Goal: Check status: Check status

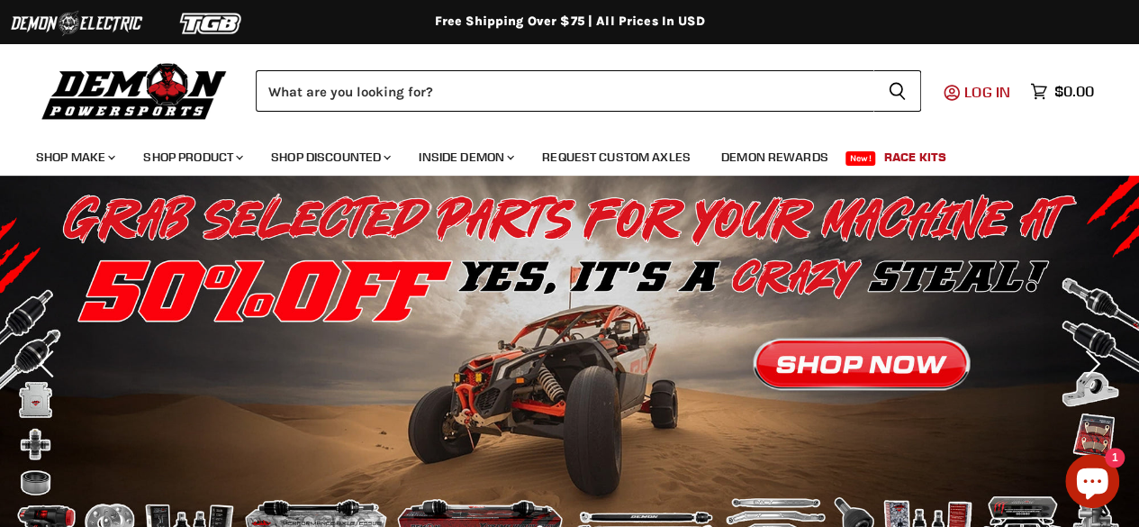
click at [989, 97] on span "Log in" at bounding box center [987, 92] width 46 height 18
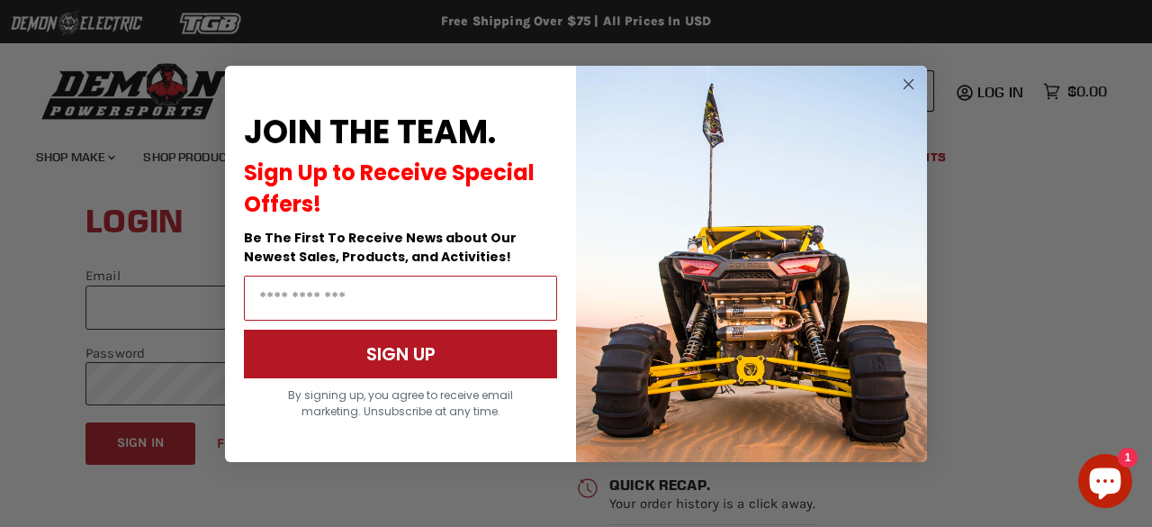
click at [351, 311] on input "Email Address" at bounding box center [400, 298] width 313 height 45
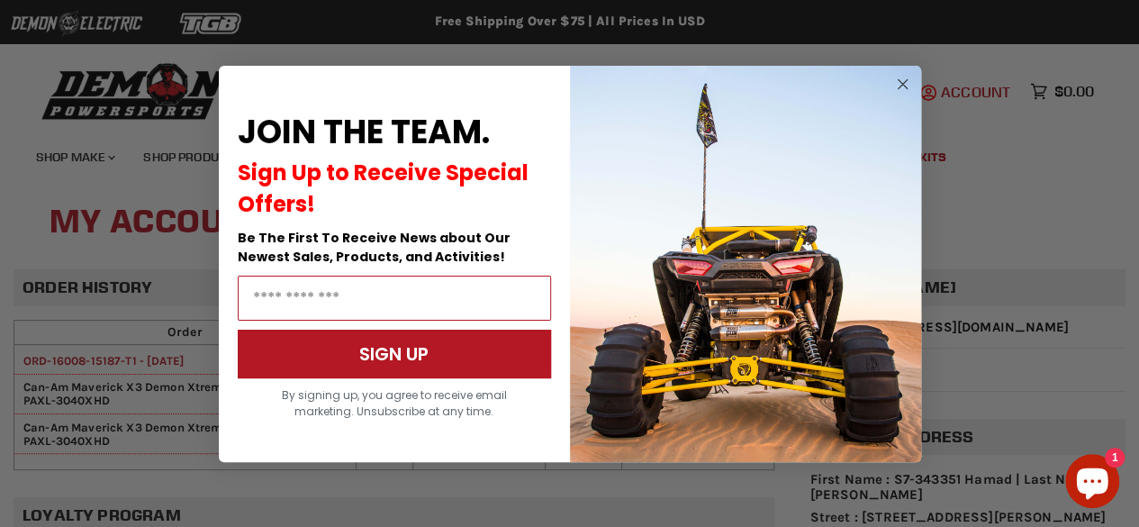
drag, startPoint x: 0, startPoint y: 0, endPoint x: 962, endPoint y: 85, distance: 966.2
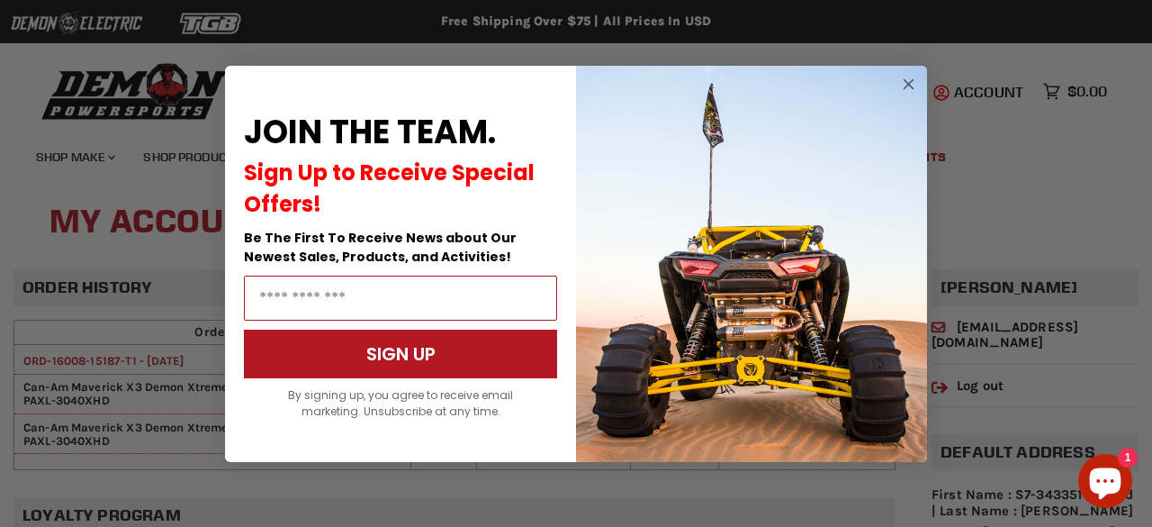
click at [906, 82] on circle "Close dialog" at bounding box center [910, 84] width 22 height 22
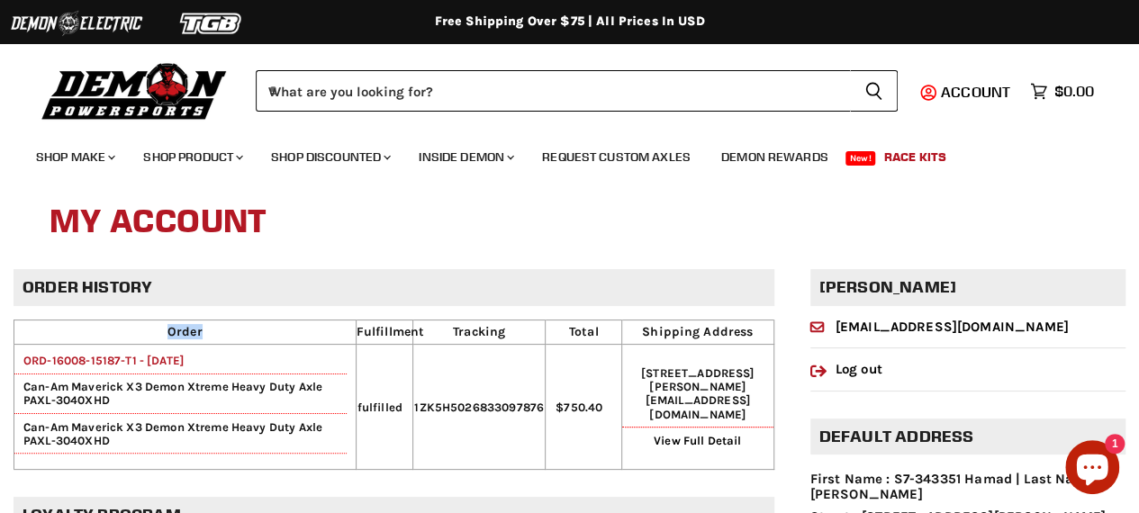
click at [83, 414] on td "ORD-16008-15187-T1 - 27 Aug, 2025 Can-Am Maverick X3 Demon Xtreme Heavy Duty Ax…" at bounding box center [185, 407] width 342 height 125
click at [184, 354] on link "ORD-16008-15187-T1 - [DATE]" at bounding box center [98, 361] width 169 height 14
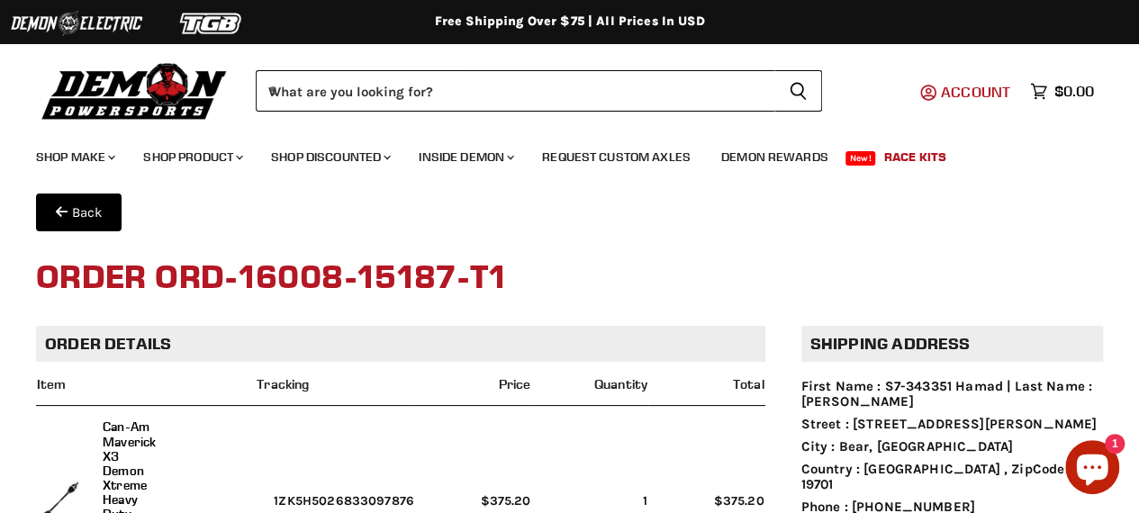
click at [981, 84] on span "Account" at bounding box center [975, 92] width 69 height 18
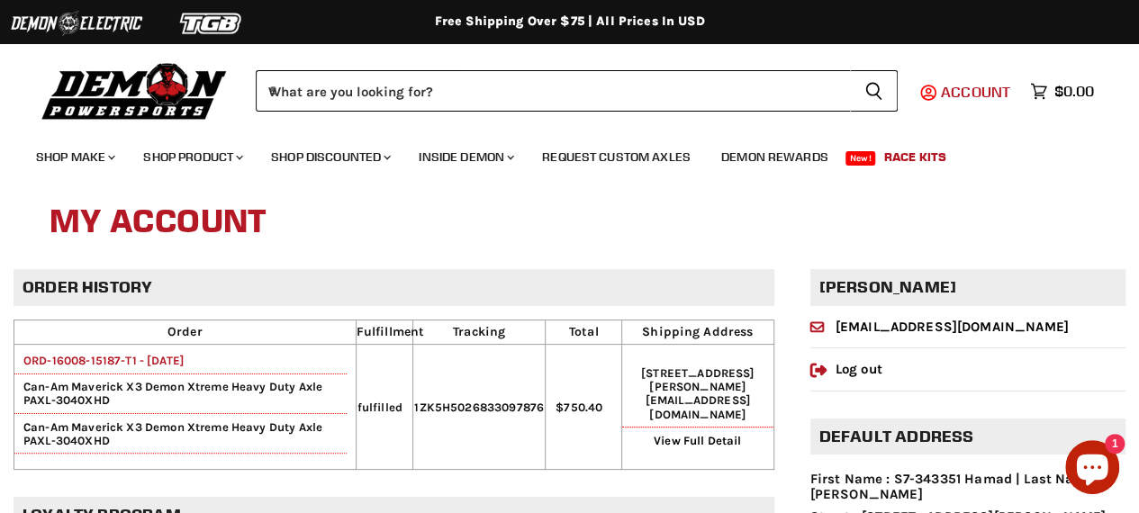
click at [975, 88] on span "Account" at bounding box center [975, 92] width 69 height 18
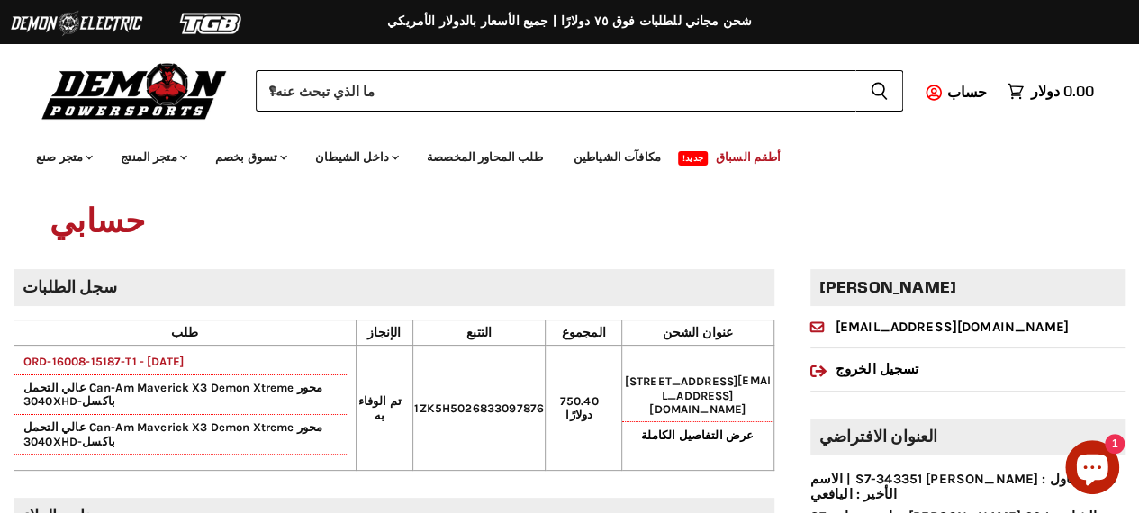
click at [583, 237] on h1 "حسابي" at bounding box center [570, 223] width 1040 height 58
click at [621, 362] on td "750.40 دولارًا" at bounding box center [584, 407] width 76 height 125
click at [964, 91] on font "حساب" at bounding box center [966, 92] width 41 height 18
click at [754, 438] on font "عرض التفاصيل الكاملة" at bounding box center [697, 436] width 113 height 14
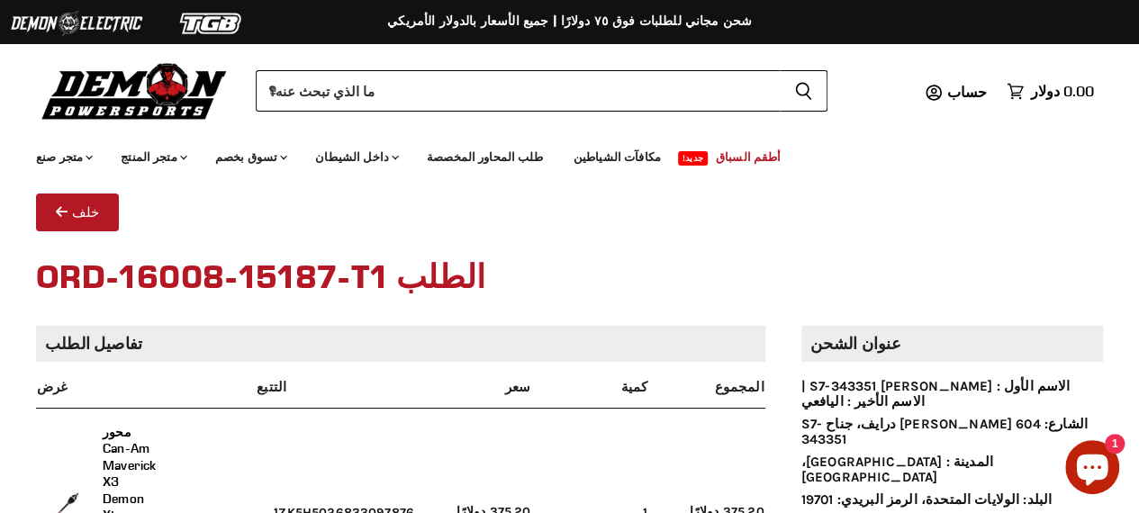
click at [41, 194] on button "خلف" at bounding box center [77, 213] width 83 height 38
